Goal: Navigation & Orientation: Find specific page/section

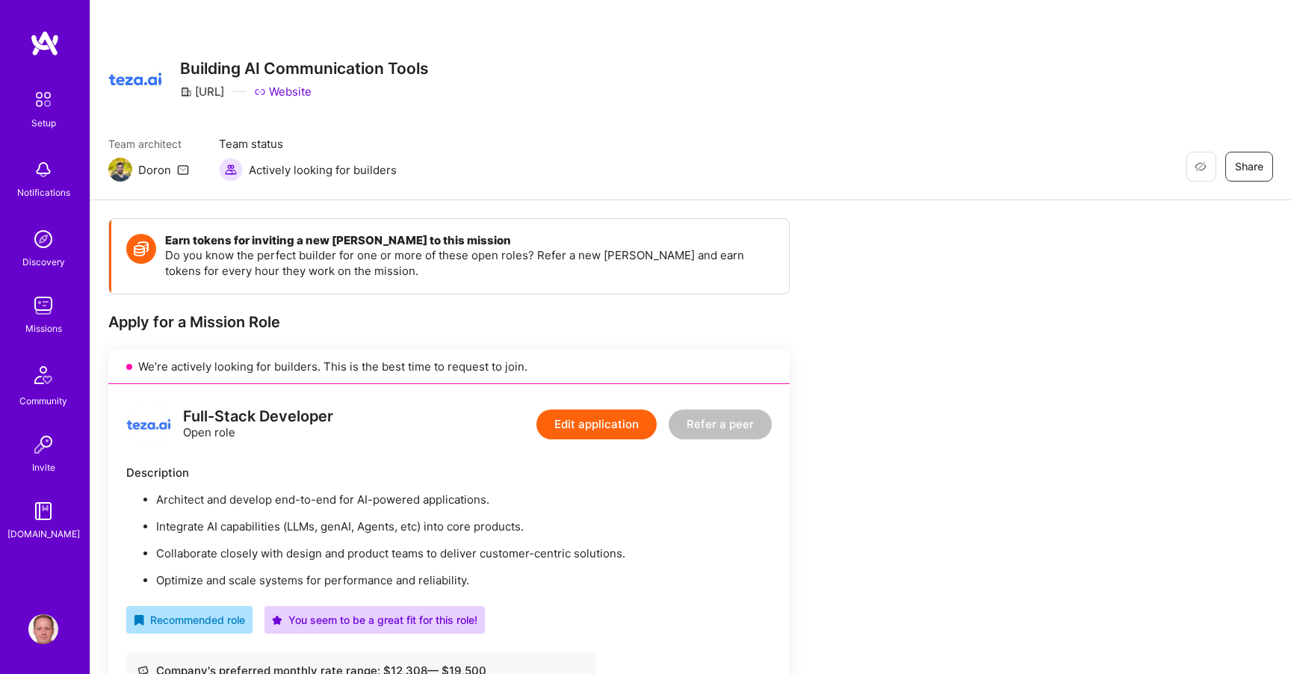
scroll to position [112, 0]
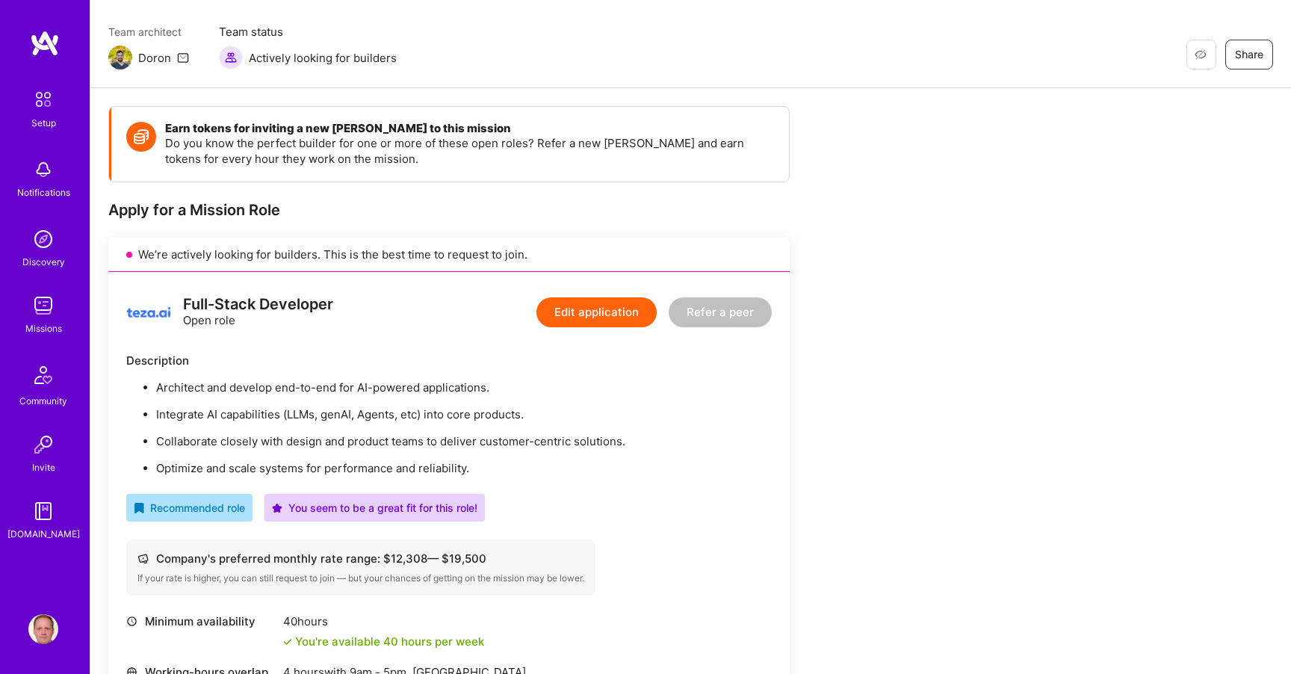
click at [43, 309] on img at bounding box center [43, 306] width 30 height 30
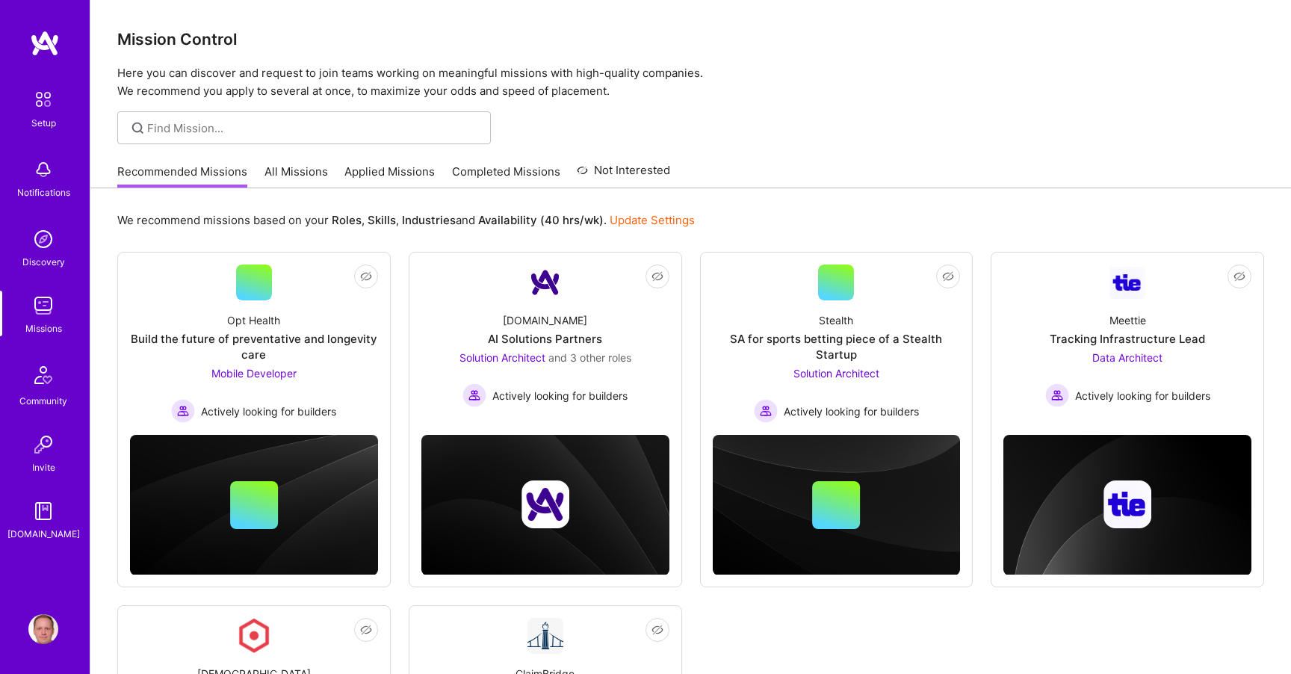
click at [298, 178] on link "All Missions" at bounding box center [296, 176] width 64 height 25
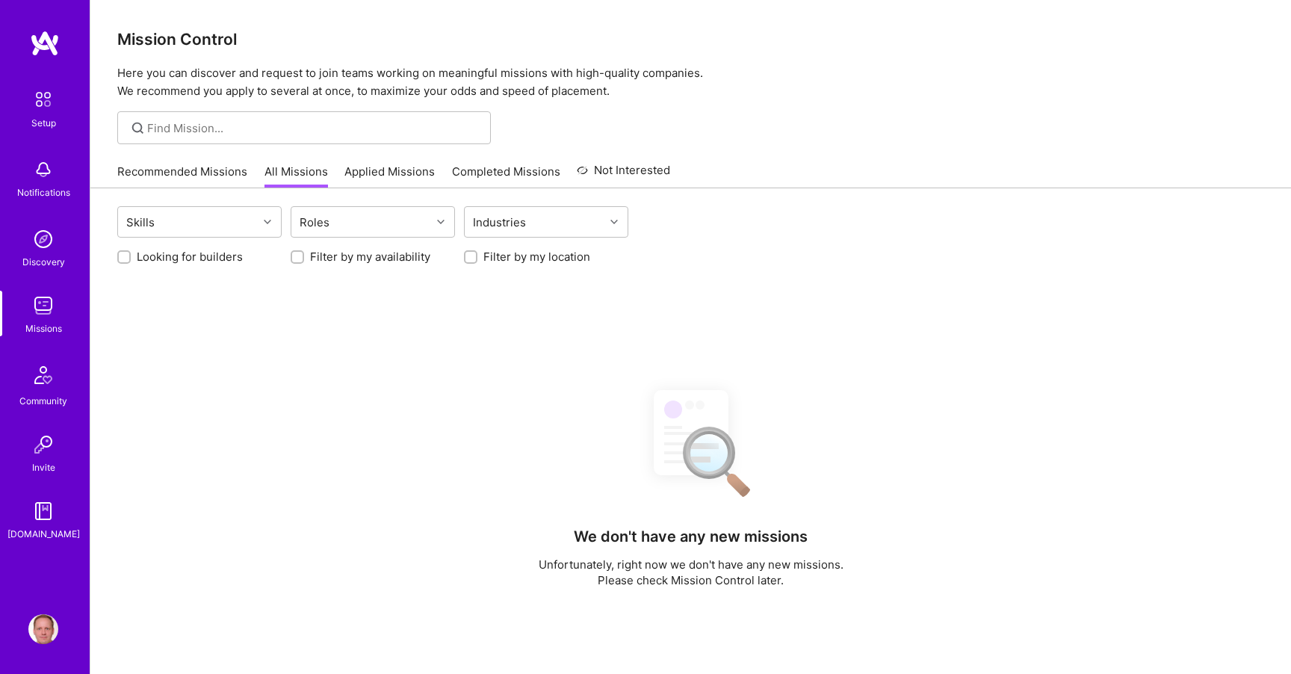
click at [360, 169] on link "Applied Missions" at bounding box center [389, 176] width 90 height 25
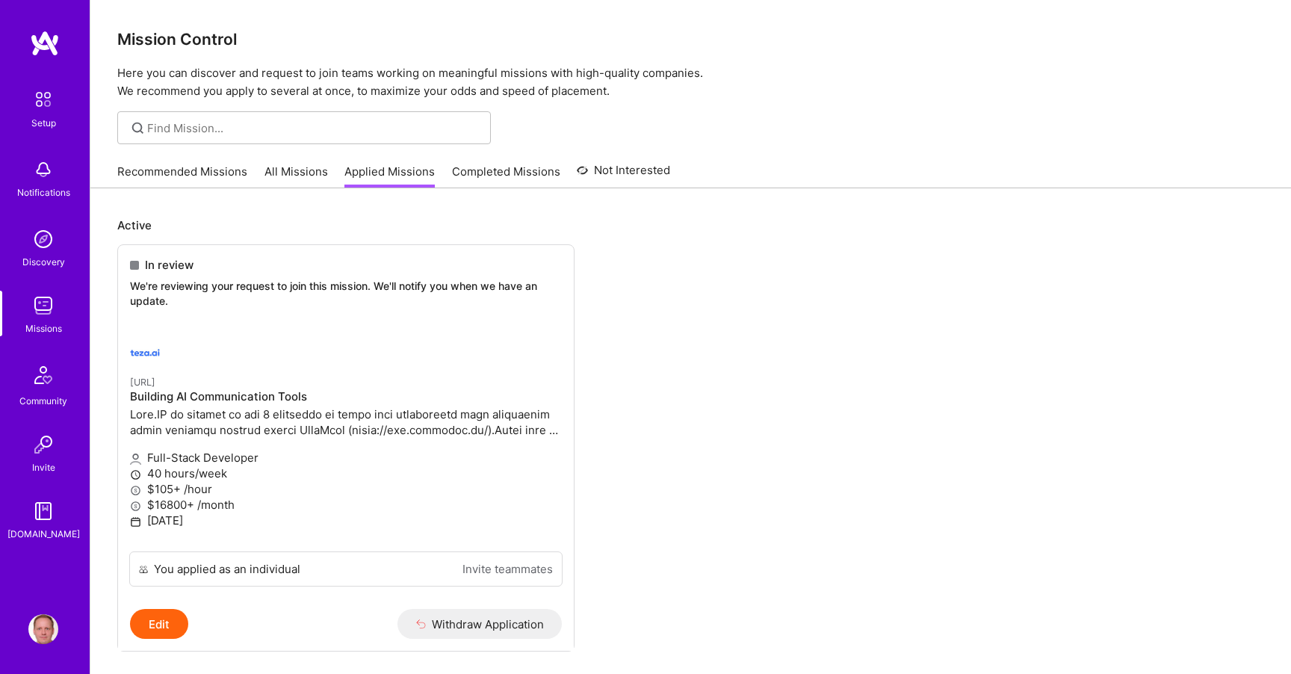
click at [317, 171] on link "All Missions" at bounding box center [296, 176] width 64 height 25
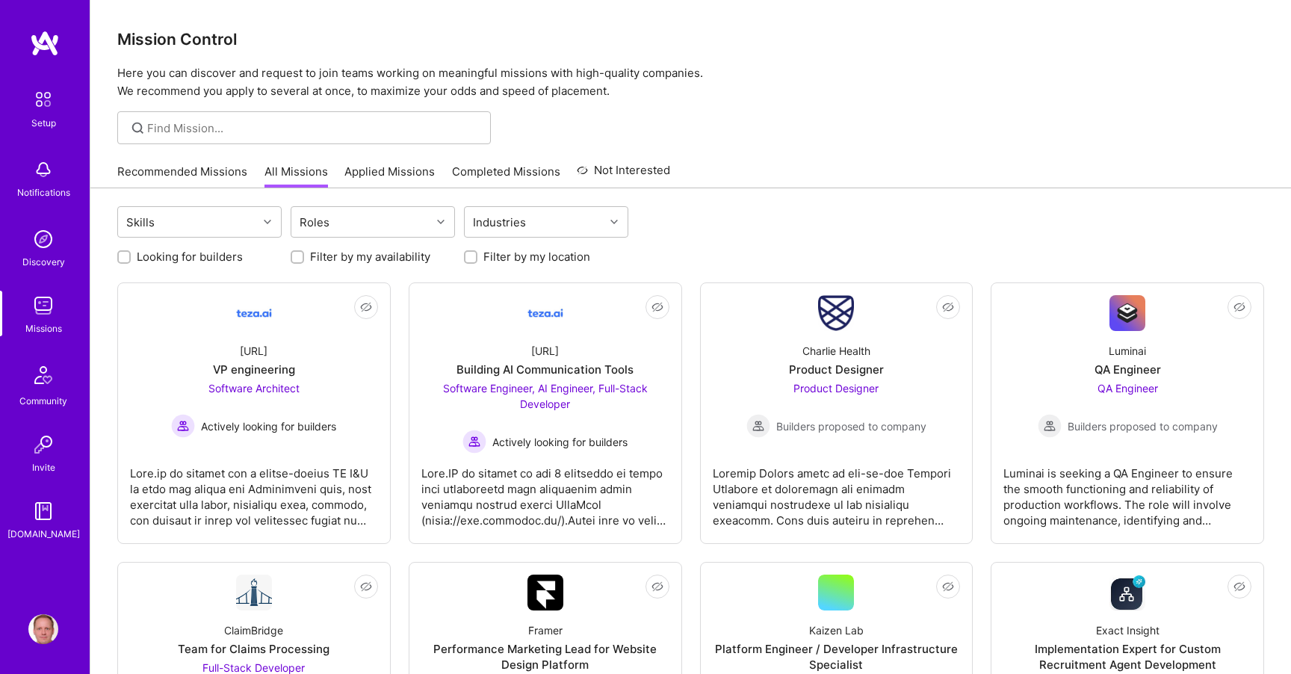
click at [220, 180] on link "Recommended Missions" at bounding box center [182, 176] width 130 height 25
